Goal: Find specific page/section: Find specific page/section

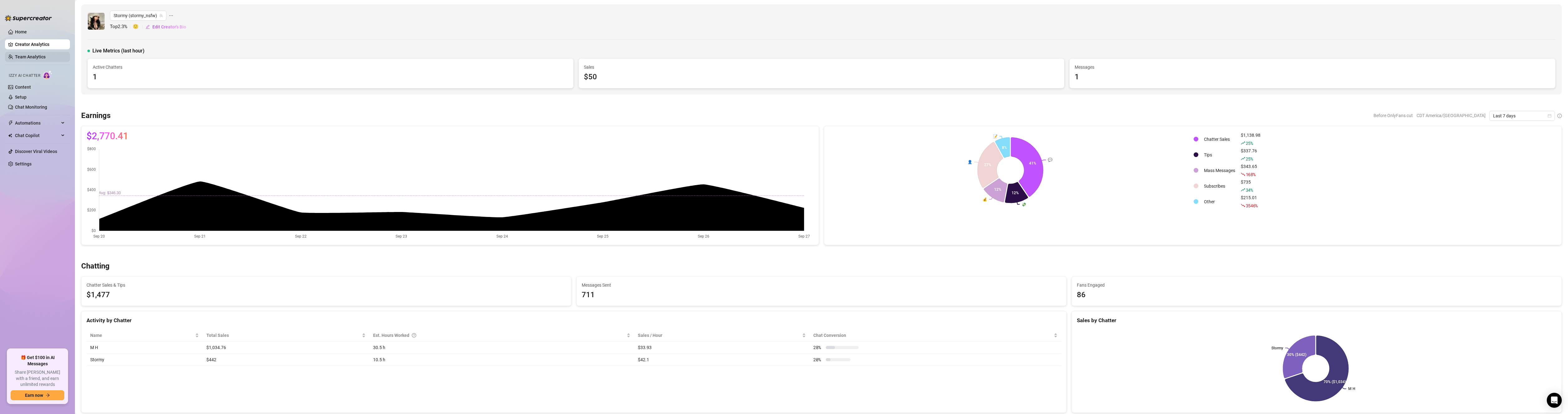
click at [46, 59] on link "Team Analytics" at bounding box center [30, 57] width 30 height 5
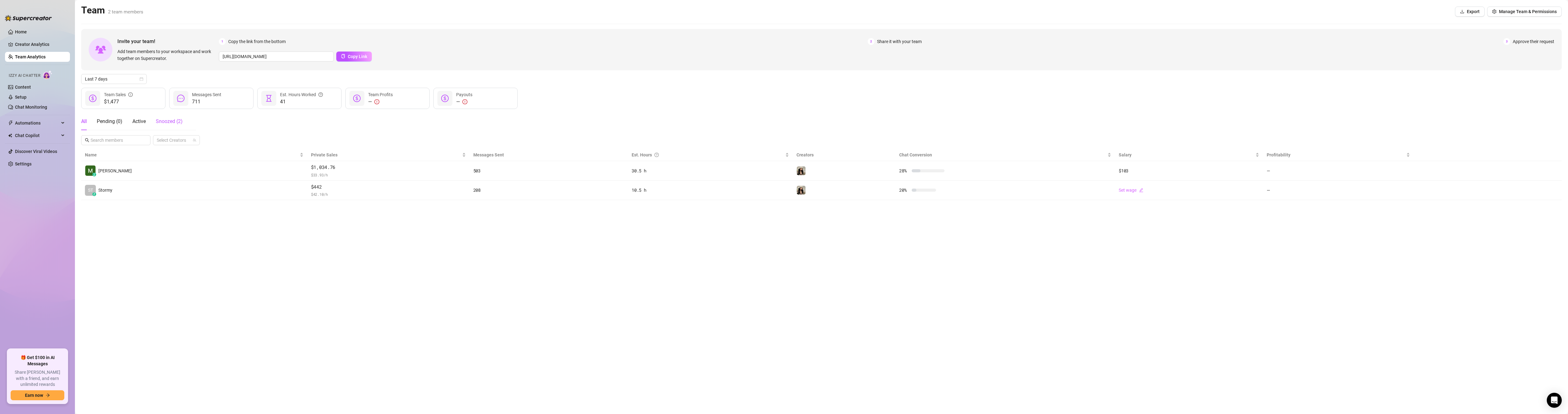
click at [161, 119] on span "Snoozed ( 2 )" at bounding box center [169, 121] width 27 height 6
click at [83, 122] on div "All" at bounding box center [83, 121] width 5 height 7
drag, startPoint x: 378, startPoint y: 279, endPoint x: 290, endPoint y: 253, distance: 91.8
click at [378, 279] on main "Team 2 team members Export Manage Team & Permissions Invite your team! Add team…" at bounding box center [821, 207] width 1493 height 414
